Goal: Task Accomplishment & Management: Manage account settings

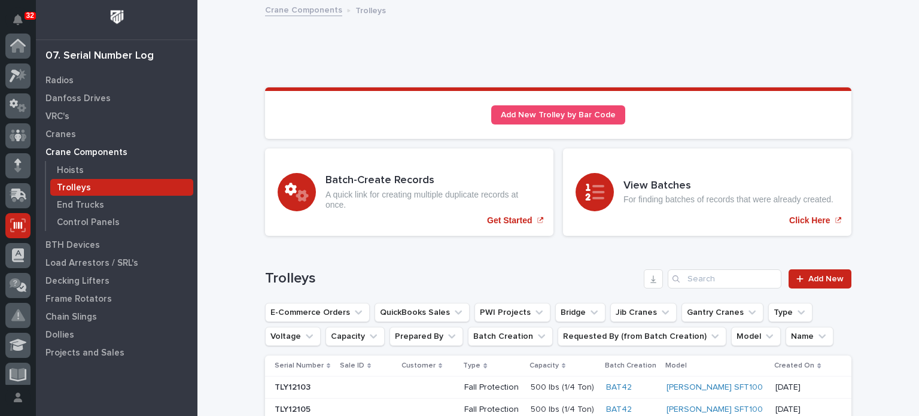
scroll to position [180, 0]
click at [699, 273] on input "Search" at bounding box center [725, 278] width 114 height 19
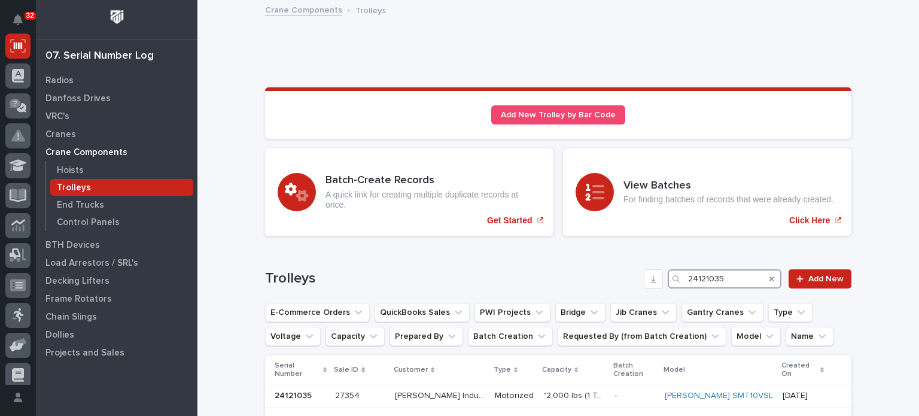
type input "24121035"
click at [435, 388] on p "[PERSON_NAME] Industries" at bounding box center [441, 394] width 92 height 13
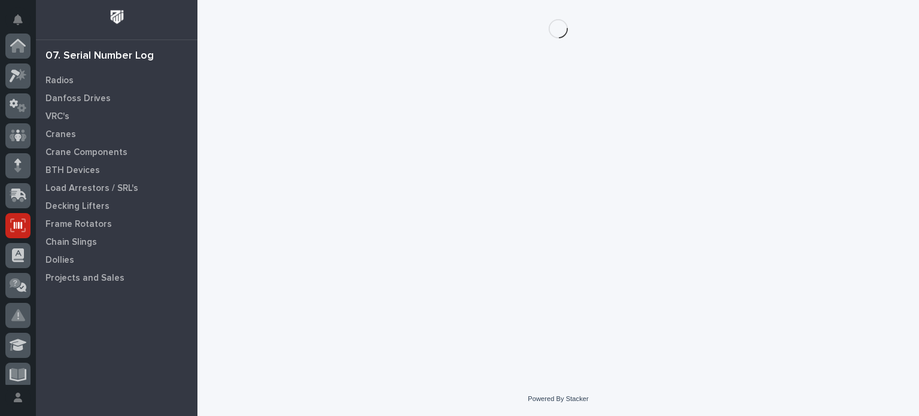
scroll to position [180, 0]
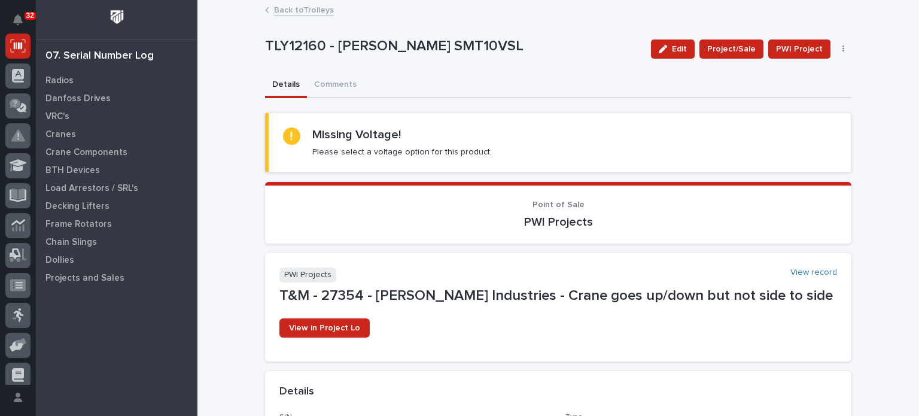
click at [841, 48] on button "button" at bounding box center [844, 49] width 17 height 8
click at [802, 93] on button "Delete" at bounding box center [806, 92] width 79 height 19
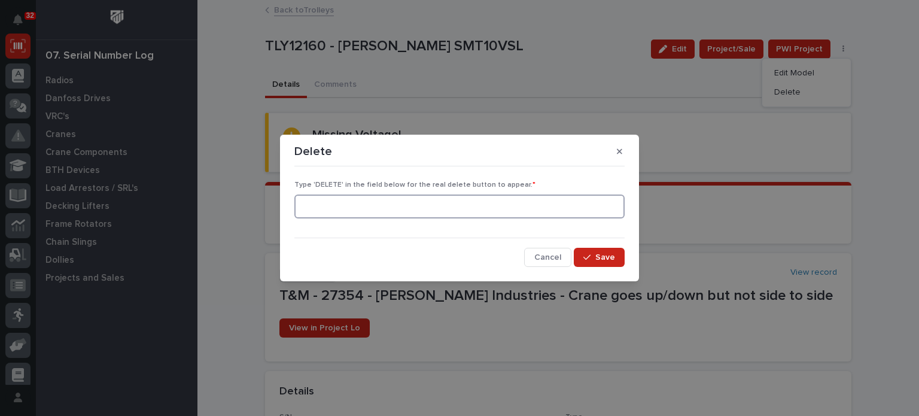
click at [603, 206] on input at bounding box center [460, 207] width 330 height 24
type input "DELETE"
click at [606, 262] on span "Save" at bounding box center [606, 257] width 20 height 11
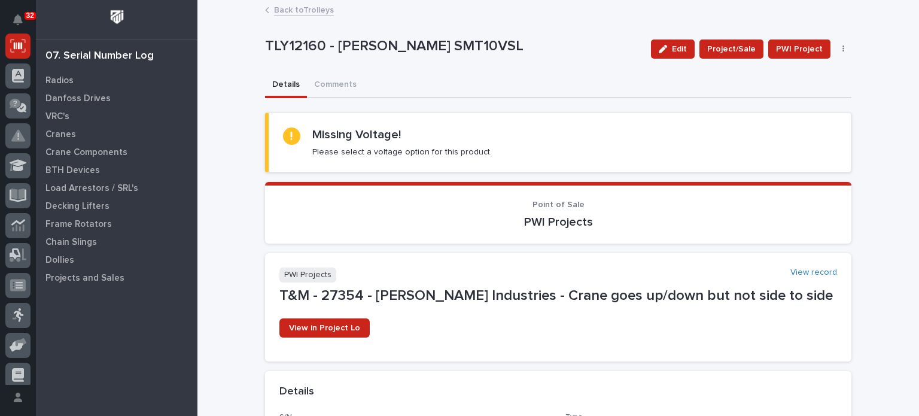
click at [836, 47] on button "button" at bounding box center [844, 49] width 17 height 8
click at [792, 112] on span "Delete" at bounding box center [800, 111] width 26 height 11
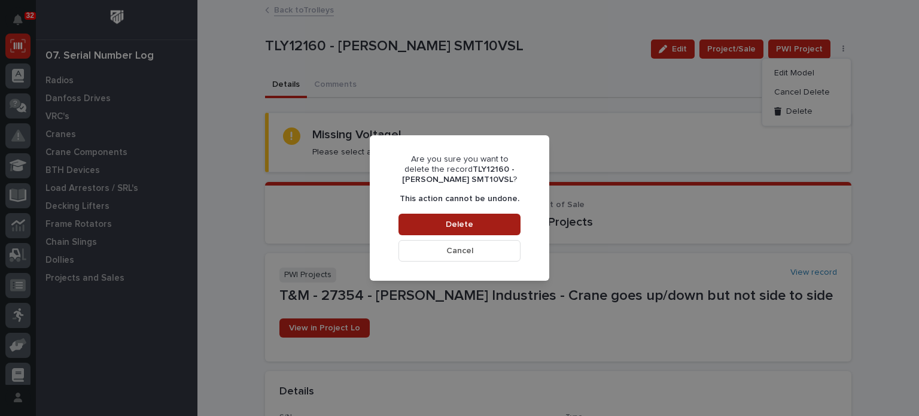
click at [469, 223] on span "Delete" at bounding box center [460, 224] width 28 height 11
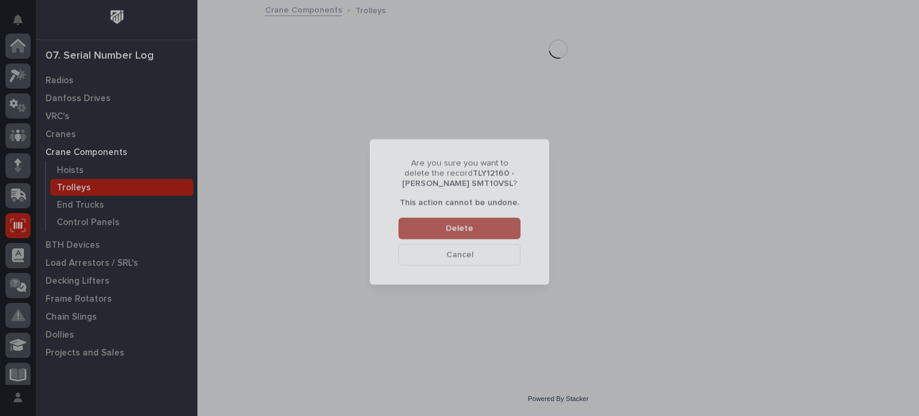
scroll to position [180, 0]
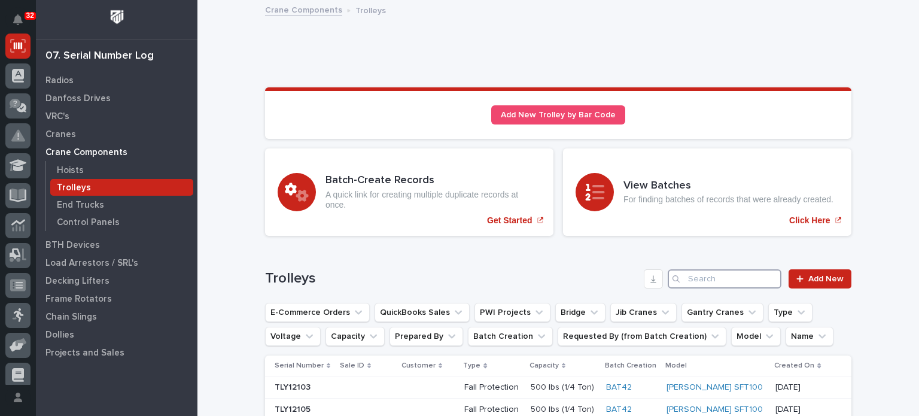
click at [727, 272] on input "Search" at bounding box center [725, 278] width 114 height 19
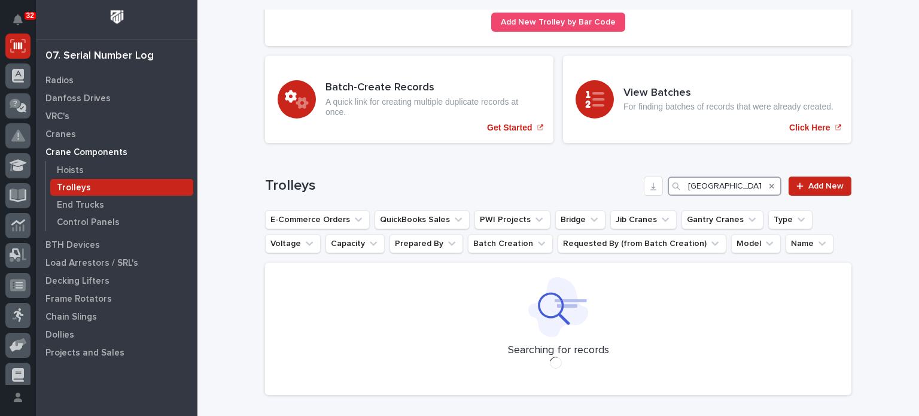
scroll to position [97, 0]
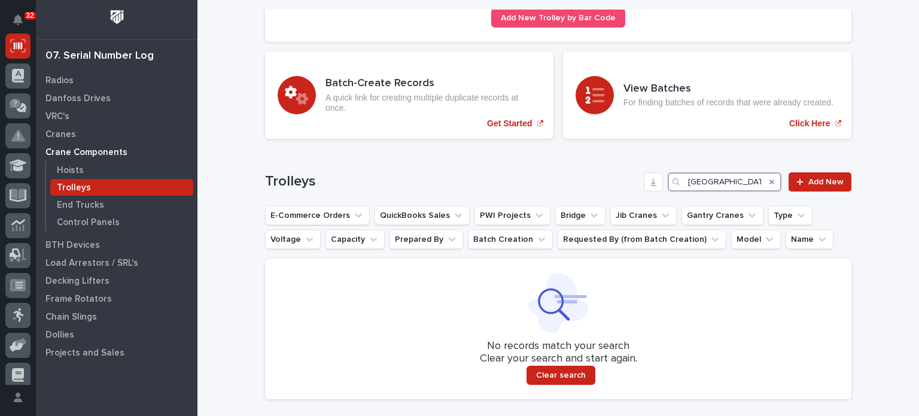
type input "[GEOGRAPHIC_DATA]"
click at [770, 183] on icon "Search" at bounding box center [772, 181] width 5 height 7
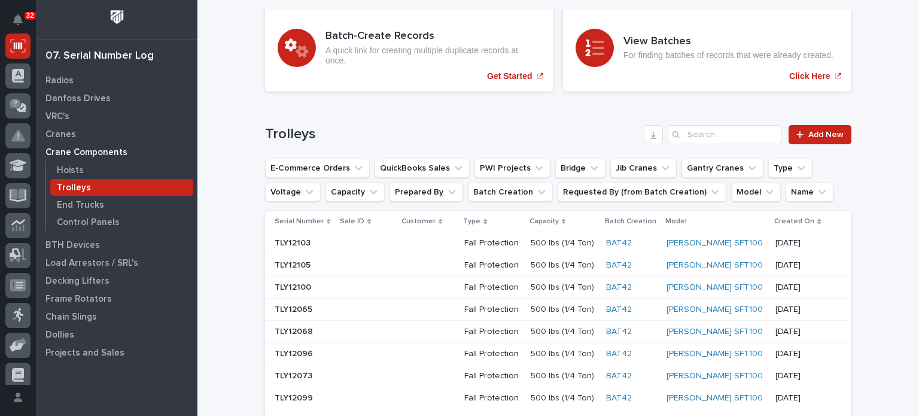
scroll to position [0, 0]
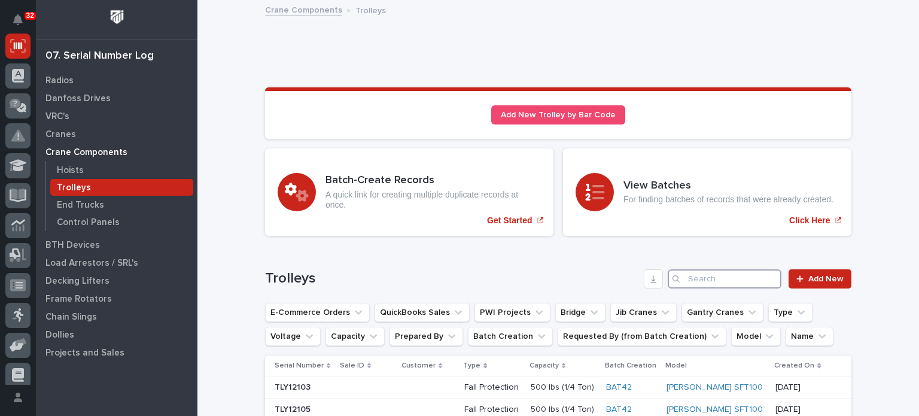
click at [725, 275] on input "Search" at bounding box center [725, 278] width 114 height 19
paste input "24121035"
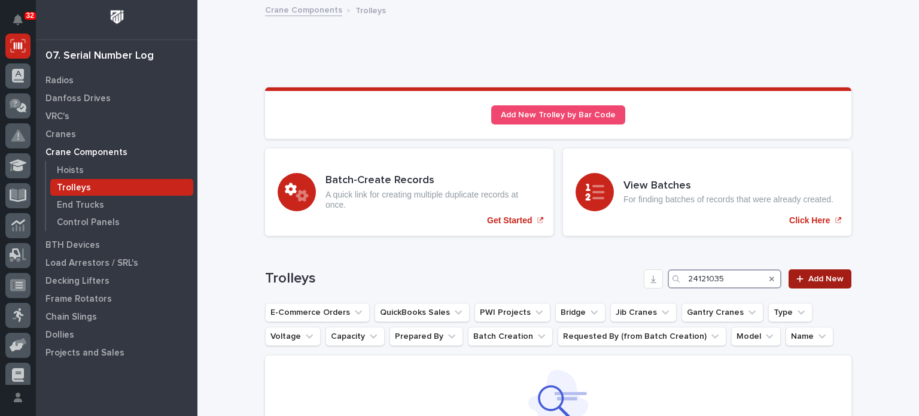
type input "24121035"
